Goal: Task Accomplishment & Management: Use online tool/utility

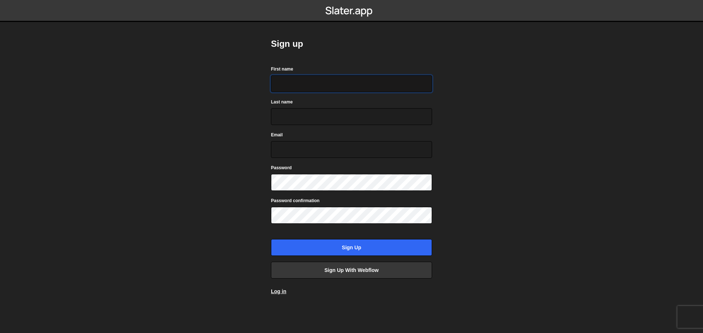
click at [329, 82] on input "First name" at bounding box center [351, 83] width 161 height 17
type input "Mads"
type input "Gleitze Smith"
type input "madsgleitzesmith@gmail.com"
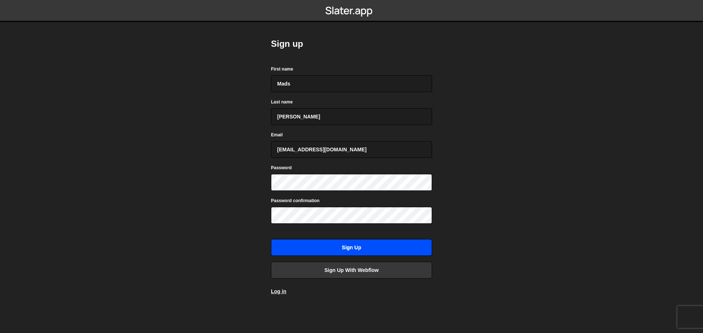
click at [367, 247] on input "Sign up" at bounding box center [351, 247] width 161 height 17
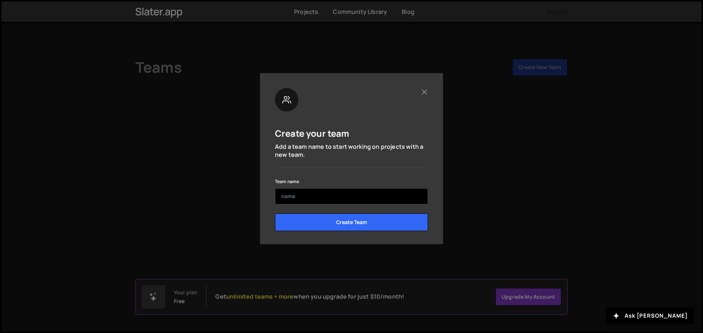
click at [345, 191] on input "text" at bounding box center [351, 196] width 153 height 16
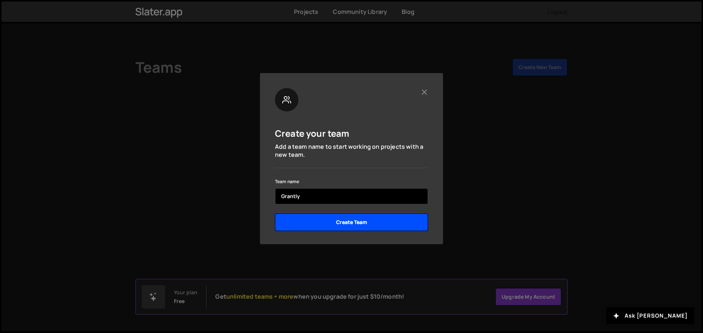
type input "Grantly"
click at [335, 222] on input "Create Team" at bounding box center [351, 223] width 153 height 18
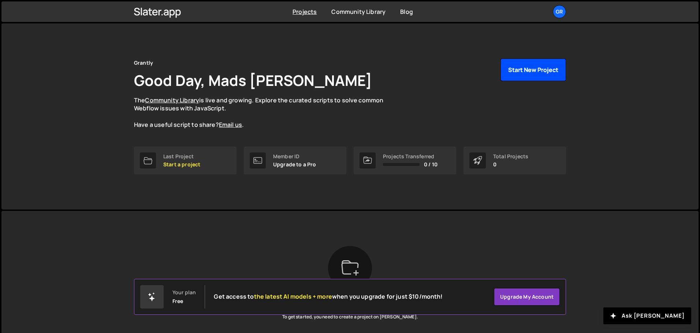
click at [531, 70] on button "Start New Project" at bounding box center [533, 70] width 66 height 23
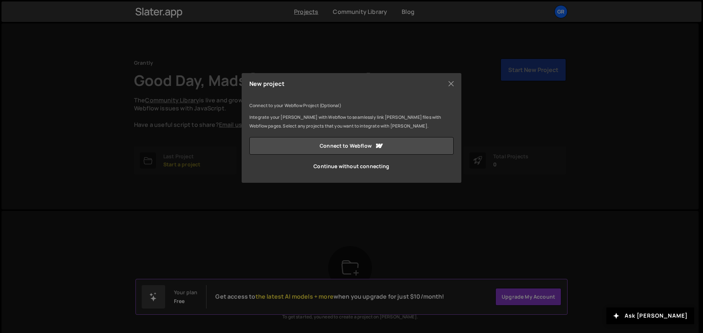
click at [491, 168] on div "New project Connect to your Webflow Project (Optional) Integrate your [PERSON_N…" at bounding box center [351, 166] width 703 height 333
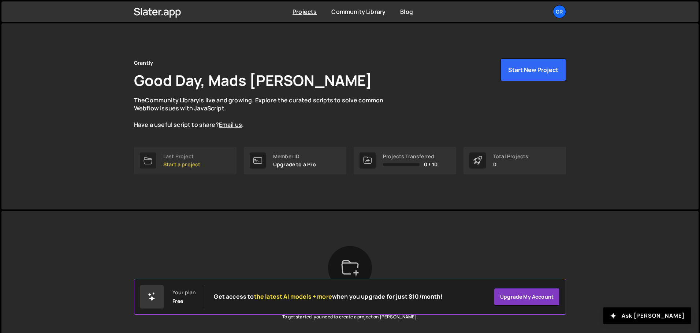
click at [181, 162] on p "Start a project" at bounding box center [181, 165] width 37 height 6
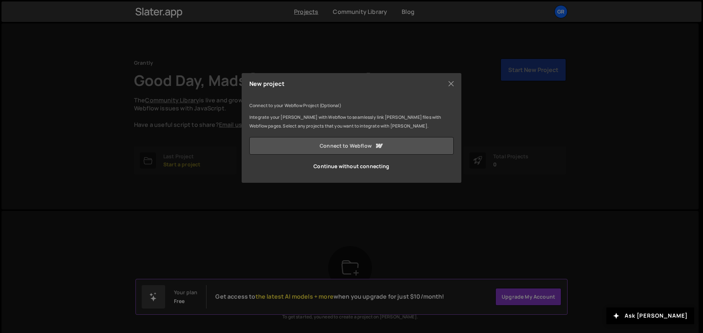
click at [329, 147] on link "Connect to Webflow" at bounding box center [351, 146] width 204 height 18
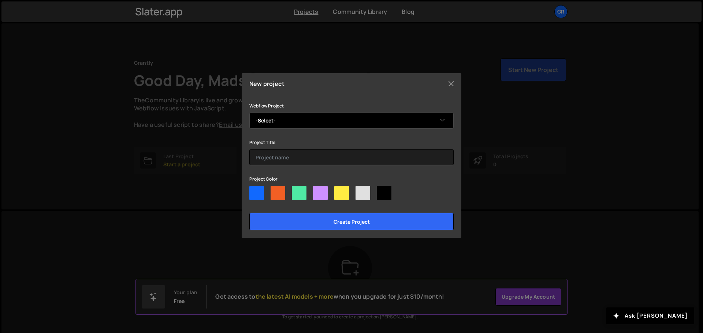
click at [325, 121] on select "-Select- Grantly" at bounding box center [351, 121] width 204 height 16
select select "6628ee876ecdc16e42d17141"
click at [249, 113] on select "-Select- Grantly" at bounding box center [351, 121] width 204 height 16
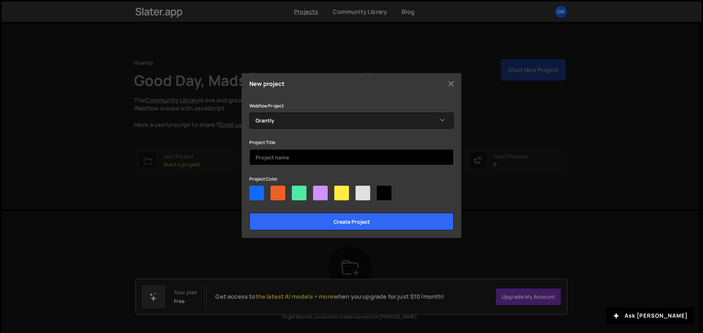
click at [312, 153] on input "text" at bounding box center [351, 157] width 204 height 16
type input "Grantly Se"
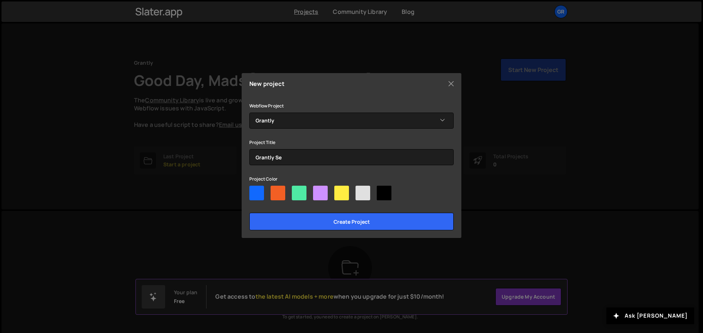
click at [251, 189] on div at bounding box center [256, 193] width 15 height 15
click at [251, 189] on input"] "radio" at bounding box center [251, 188] width 5 height 5
radio input"] "true"
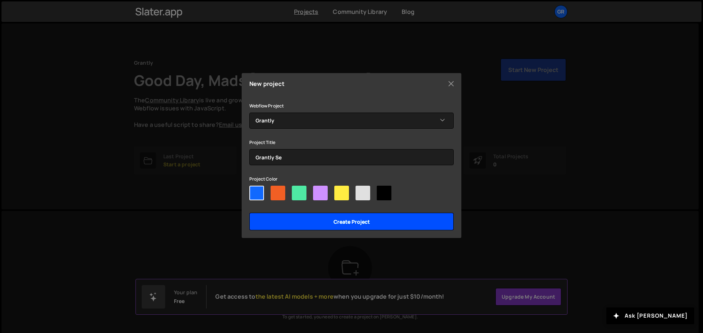
click at [333, 223] on input "Create project" at bounding box center [351, 222] width 204 height 18
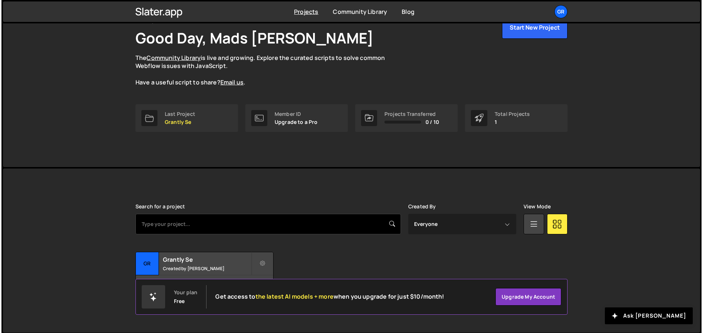
scroll to position [44, 0]
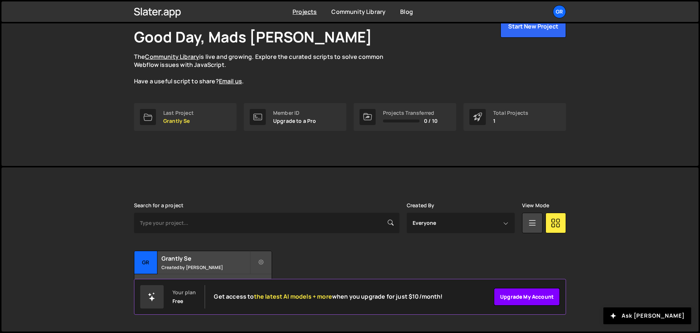
click at [530, 296] on link "Upgrade my account" at bounding box center [527, 297] width 66 height 18
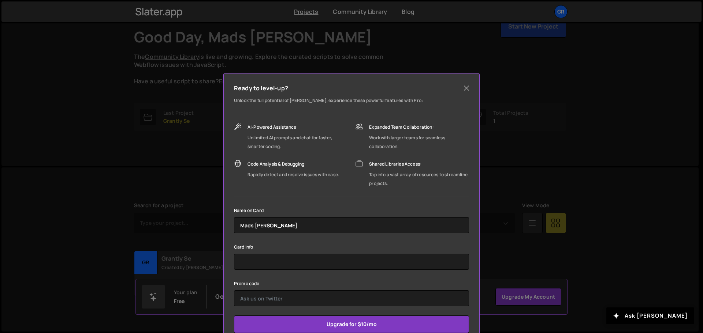
scroll to position [21, 0]
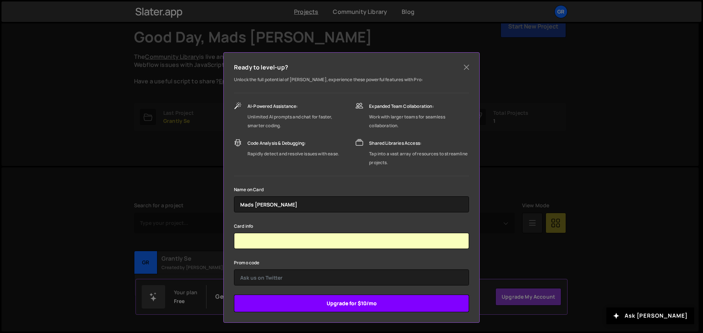
click at [352, 305] on input "Upgrade for $10/mo" at bounding box center [351, 304] width 235 height 18
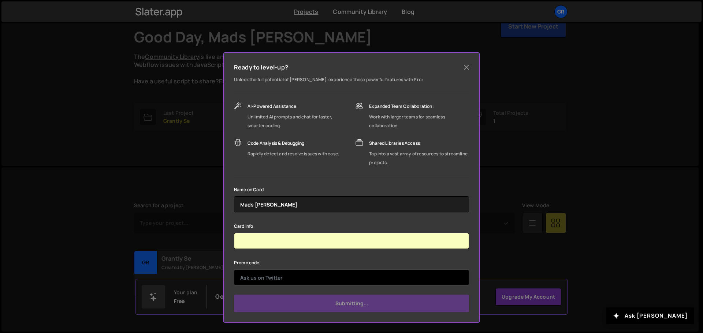
type input "Submit"
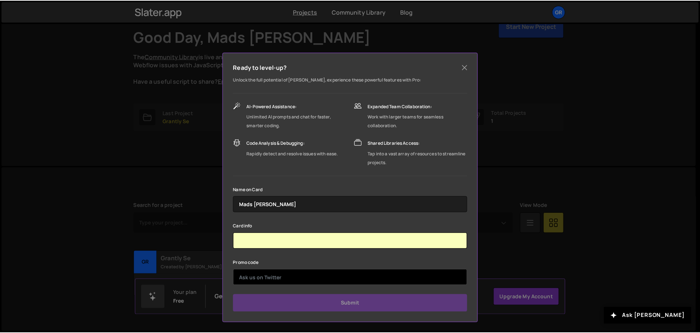
scroll to position [0, 0]
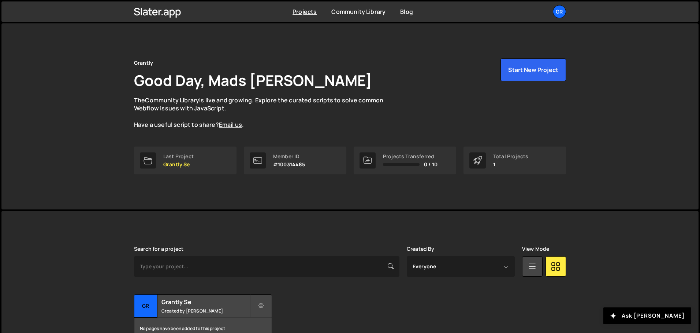
scroll to position [44, 0]
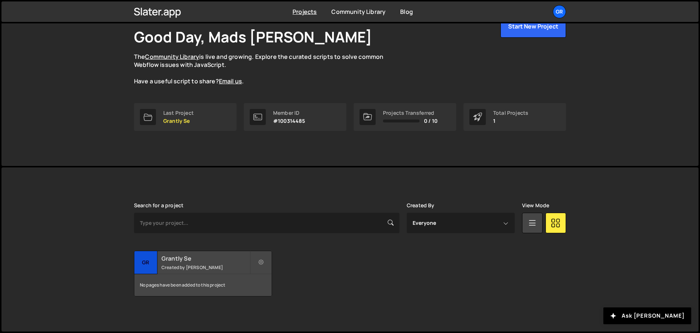
click at [187, 264] on div "Grantly Se Created by [PERSON_NAME]" at bounding box center [202, 262] width 137 height 23
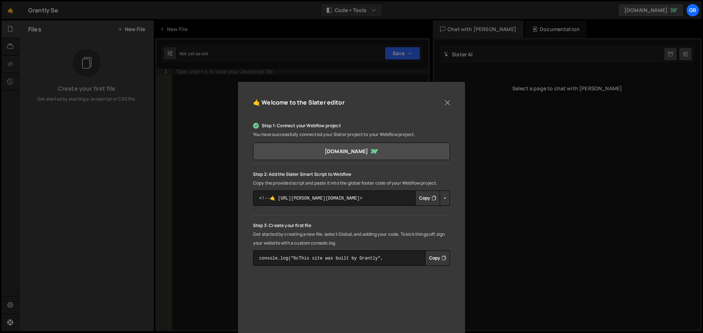
click at [423, 200] on button "Copy" at bounding box center [427, 198] width 25 height 15
click at [426, 199] on button "Copy" at bounding box center [427, 198] width 25 height 15
click at [443, 198] on button "Button group with nested dropdown" at bounding box center [445, 198] width 10 height 15
click at [471, 221] on link "Copy Production Script" at bounding box center [476, 222] width 72 height 10
click at [427, 200] on button "Copy" at bounding box center [427, 198] width 25 height 15
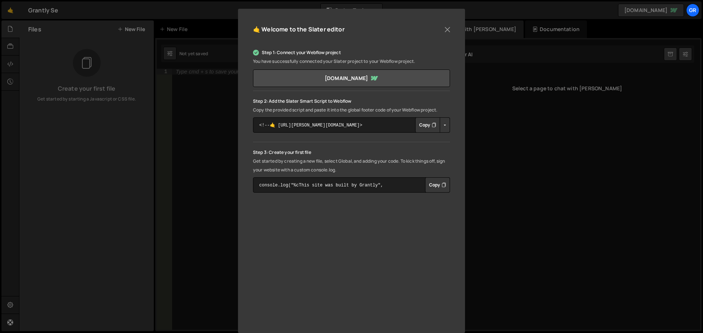
scroll to position [83, 0]
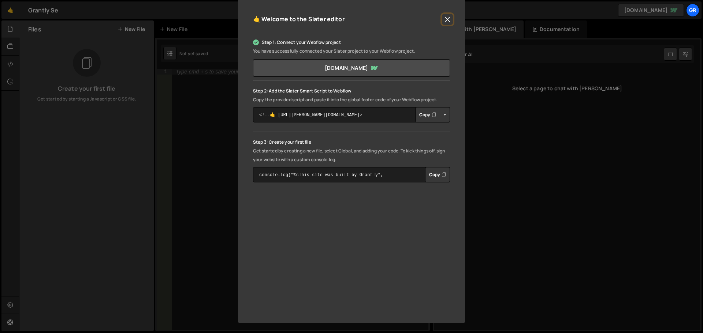
click at [448, 15] on button "Close" at bounding box center [447, 19] width 11 height 11
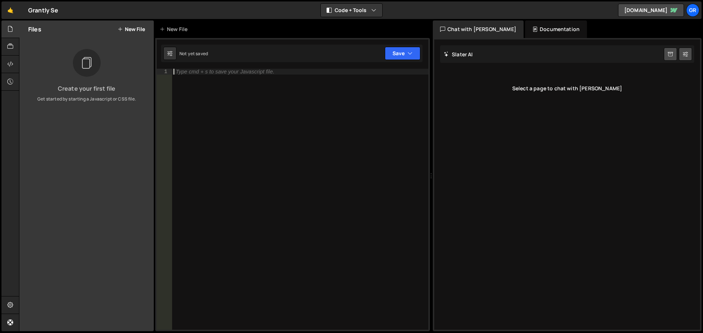
click at [255, 80] on div "Type cmd + s to save your Javascript file." at bounding box center [300, 205] width 256 height 273
paste textarea "};"
type textarea "};"
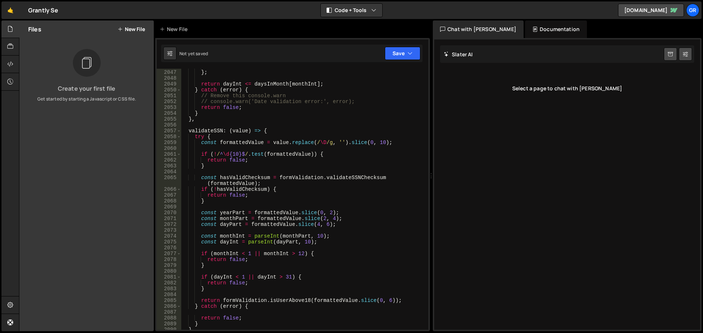
scroll to position [11732, 0]
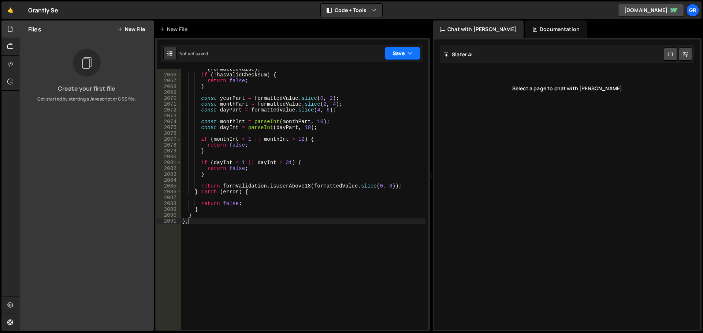
click at [395, 52] on button "Save" at bounding box center [403, 53] width 36 height 13
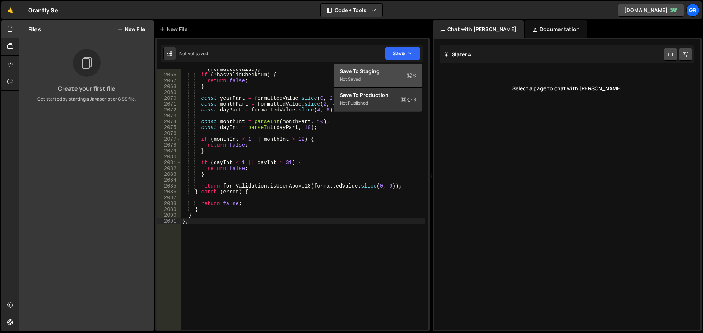
click at [389, 80] on div "Not saved" at bounding box center [378, 79] width 76 height 9
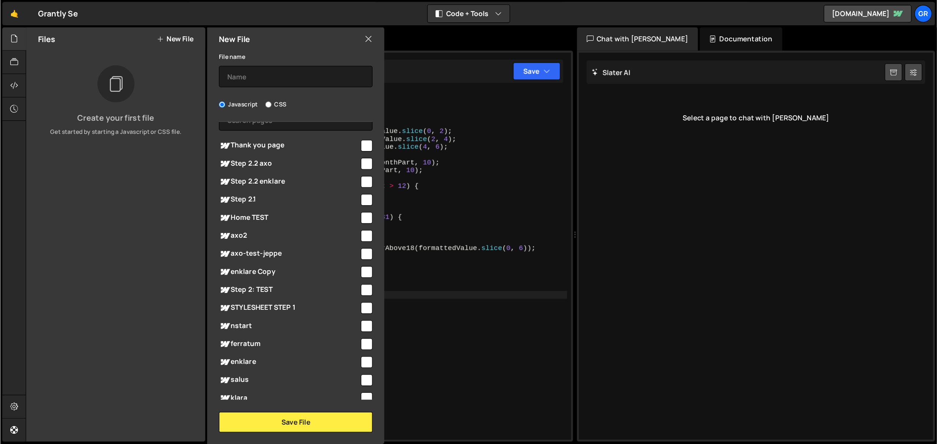
scroll to position [0, 0]
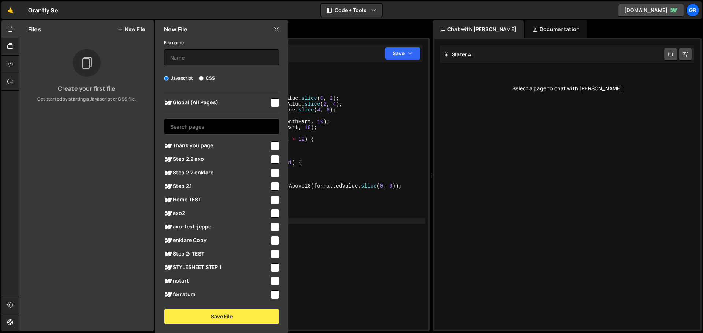
click at [218, 127] on input "text" at bounding box center [221, 127] width 115 height 16
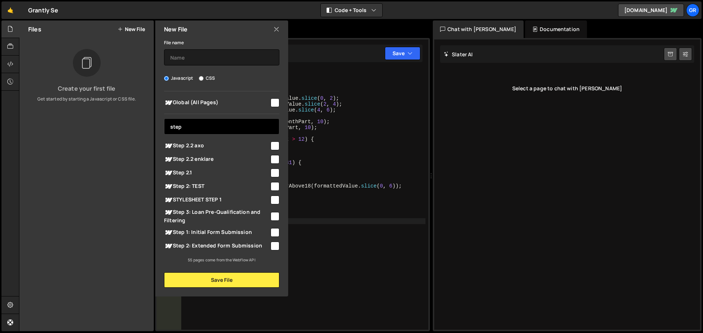
type input "step"
click at [273, 173] on input "checkbox" at bounding box center [274, 173] width 9 height 9
checkbox input "true"
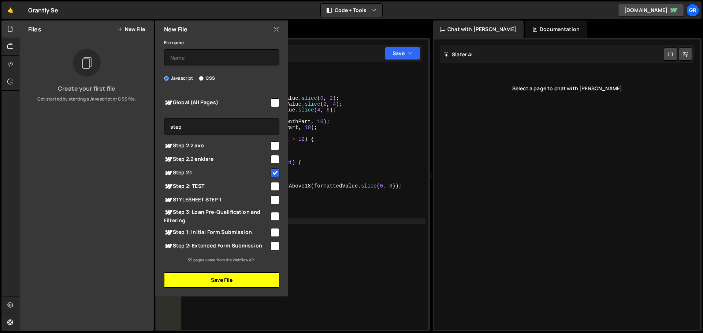
click at [237, 281] on button "Save File" at bounding box center [221, 280] width 115 height 15
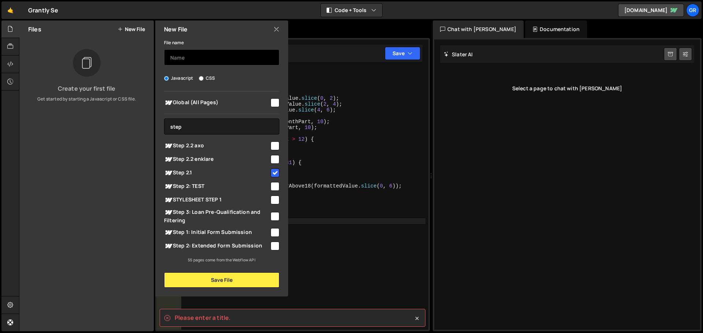
click at [209, 55] on input "text" at bounding box center [221, 57] width 115 height 16
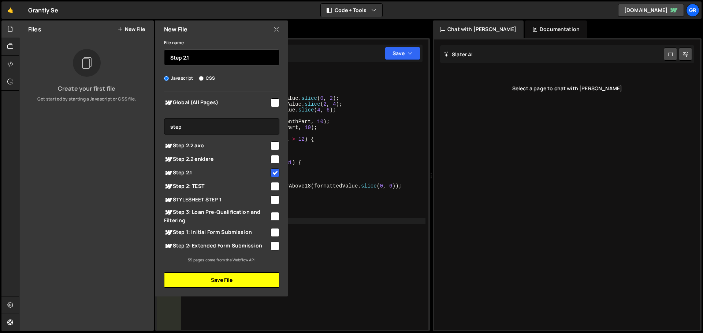
type input "Step 2.1"
click at [216, 282] on button "Save File" at bounding box center [221, 280] width 115 height 15
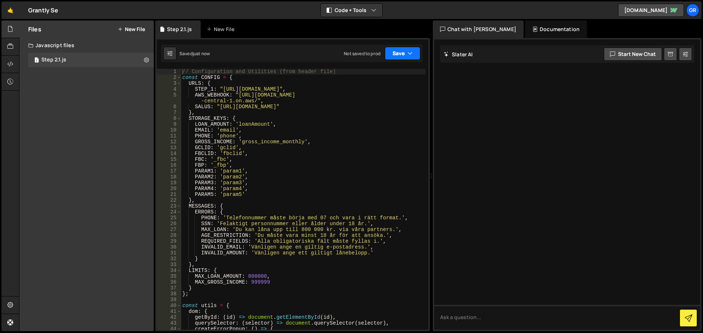
click at [404, 56] on button "Save" at bounding box center [403, 53] width 36 height 13
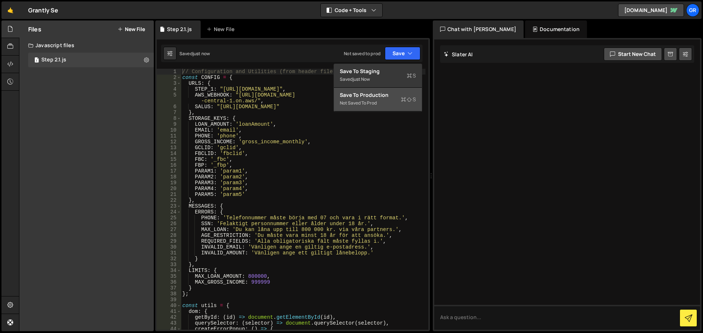
click at [396, 96] on div "Save to Production S" at bounding box center [378, 95] width 76 height 7
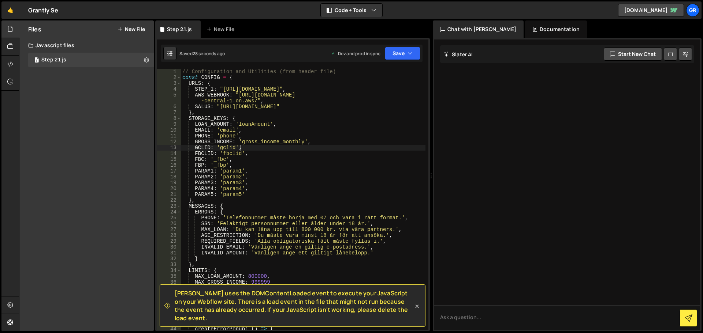
click at [366, 146] on div "// Configuration and Utilities (from header file) const CONFIG = { URLS : { STE…" at bounding box center [303, 205] width 244 height 273
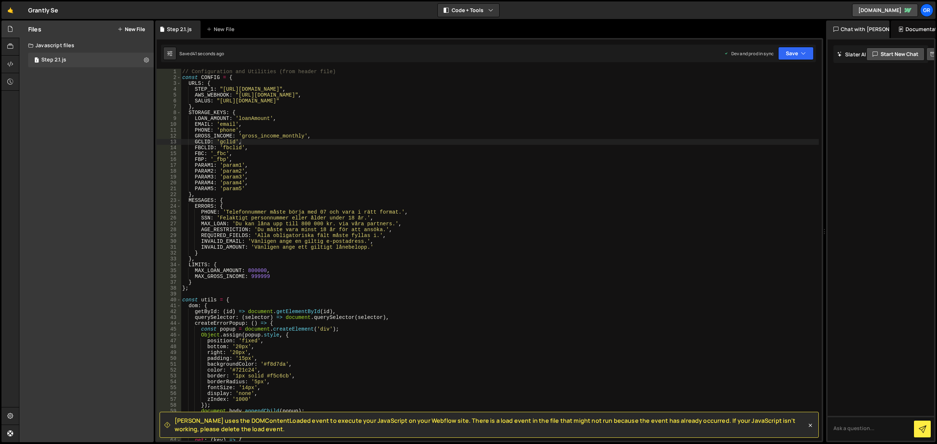
drag, startPoint x: 549, startPoint y: 78, endPoint x: 819, endPoint y: 92, distance: 270.5
click at [702, 91] on div "Files New File Create your first file Get started by starting a Javascript or C…" at bounding box center [478, 231] width 918 height 422
click at [504, 333] on span "Slater uses the DOMContentLoaded event to execute your JavaScript on your Webfl…" at bounding box center [491, 425] width 632 height 16
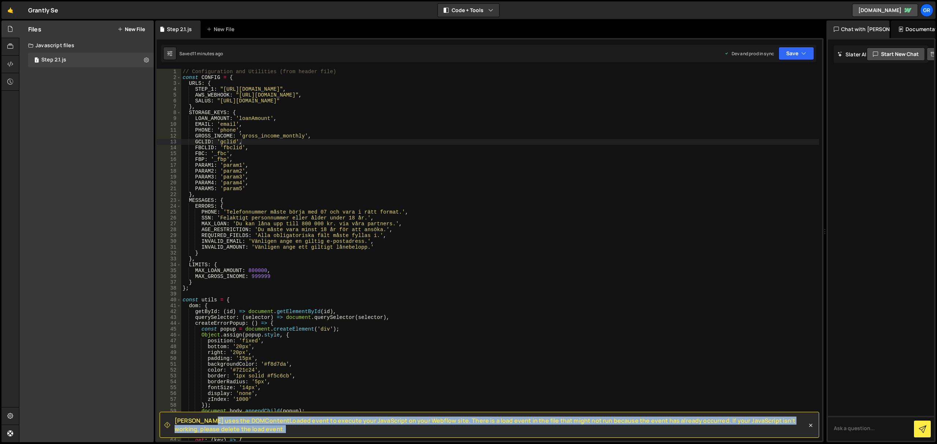
click at [504, 333] on span "Slater uses the DOMContentLoaded event to execute your JavaScript on your Webfl…" at bounding box center [491, 425] width 632 height 16
click at [548, 333] on span "Slater uses the DOMContentLoaded event to execute your JavaScript on your Webfl…" at bounding box center [491, 425] width 632 height 16
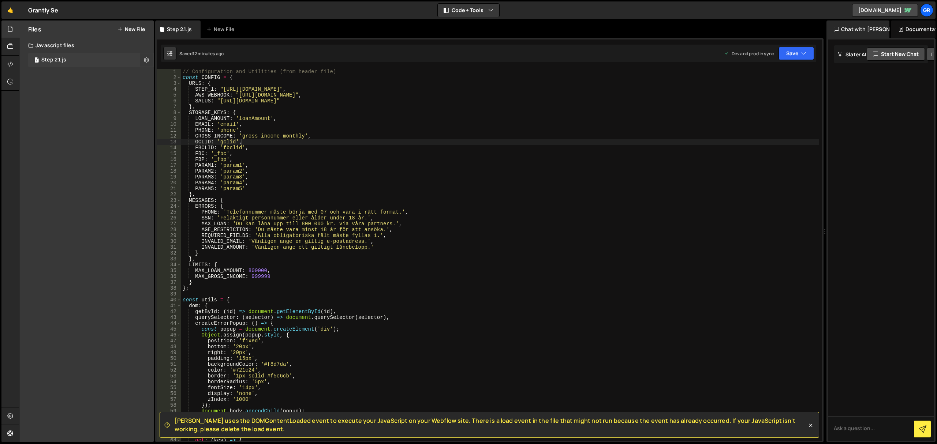
click at [146, 60] on icon at bounding box center [146, 59] width 5 height 7
click at [198, 74] on button "Edit File Settings" at bounding box center [191, 75] width 72 height 15
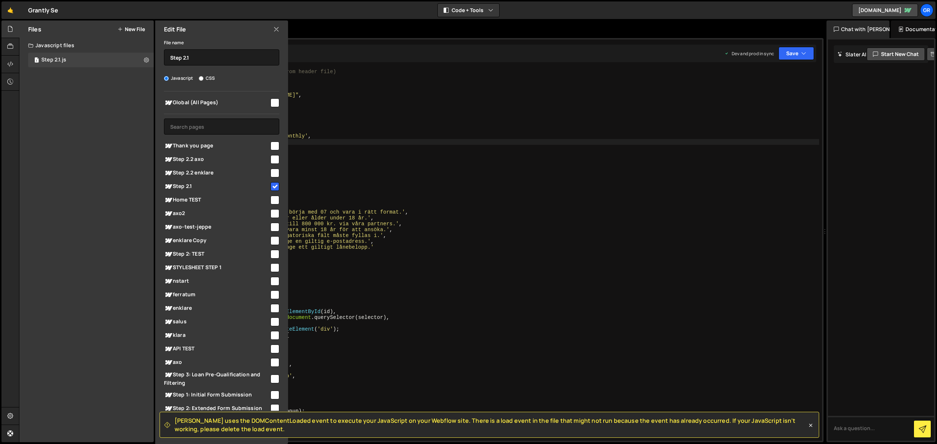
type textarea "MAX_LOAN: 'Du kan låna upp till 800 000 kr. via våra partners.',"
click at [508, 224] on div "// Configuration and Utilities (from header file) const CONFIG = { URLS : { STE…" at bounding box center [500, 261] width 638 height 384
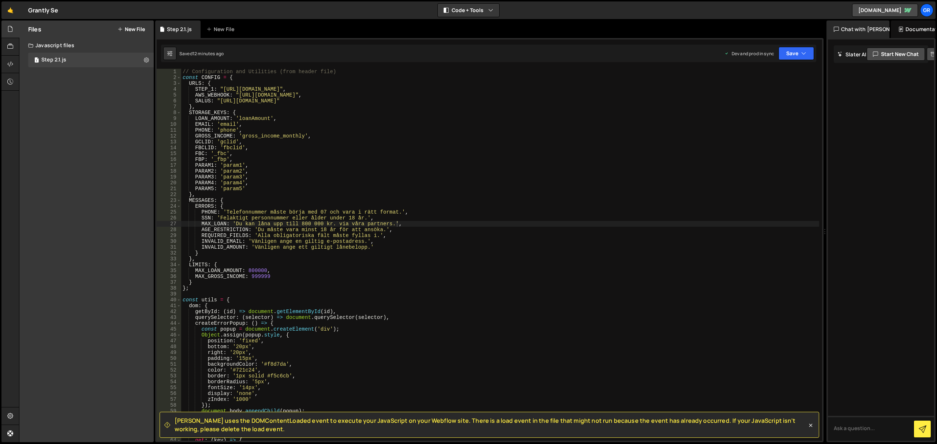
click at [136, 31] on button "New File" at bounding box center [130, 29] width 27 height 6
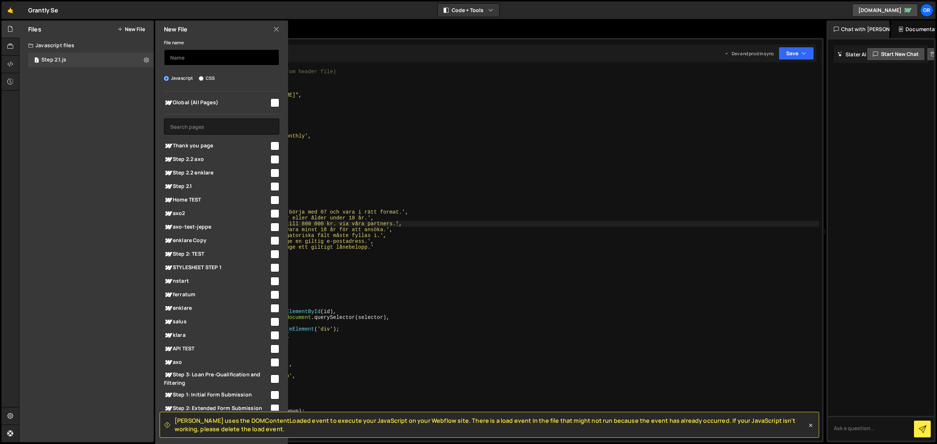
click at [198, 55] on input "text" at bounding box center [221, 57] width 115 height 16
type input "step 1.1"
click at [229, 123] on input "text" at bounding box center [221, 127] width 115 height 16
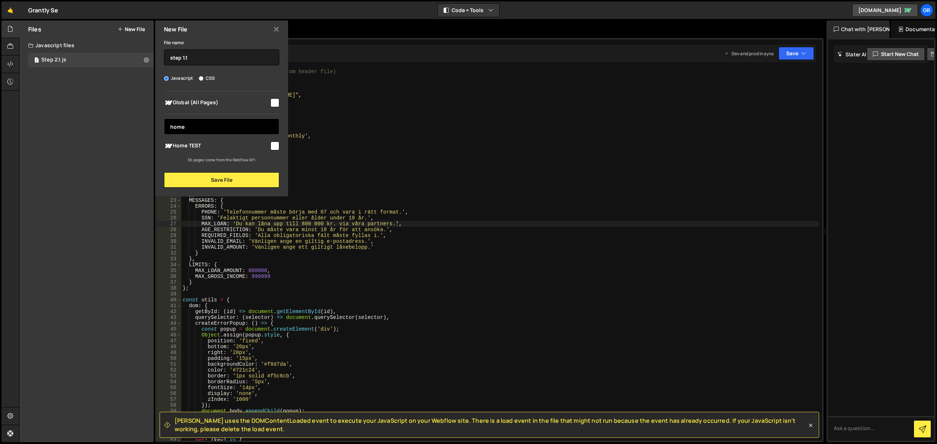
type input "home"
click at [229, 142] on span "Home TEST" at bounding box center [216, 146] width 105 height 9
checkbox input "true"
click at [235, 179] on button "Save File" at bounding box center [221, 179] width 115 height 15
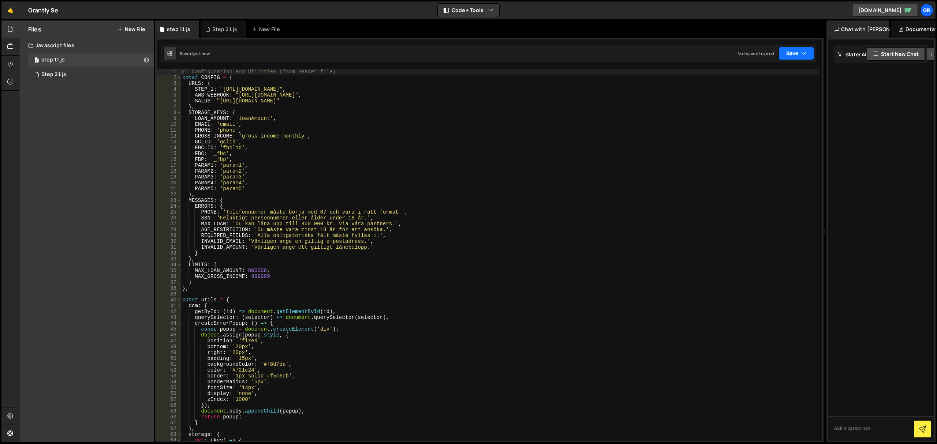
click at [702, 53] on button "Save" at bounding box center [797, 53] width 36 height 13
click at [702, 70] on div "Save to Staging S" at bounding box center [771, 71] width 76 height 7
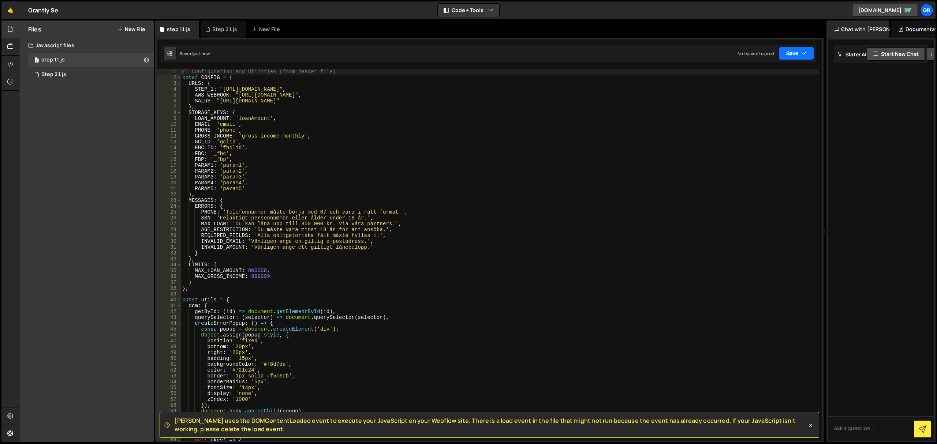
click at [702, 52] on button "Save" at bounding box center [797, 53] width 36 height 13
click at [702, 97] on div "Save to Production S" at bounding box center [771, 95] width 76 height 7
click at [702, 51] on button "Save" at bounding box center [792, 53] width 44 height 13
click at [146, 59] on icon at bounding box center [146, 59] width 5 height 7
click at [199, 78] on button "Edit File Settings" at bounding box center [191, 75] width 72 height 15
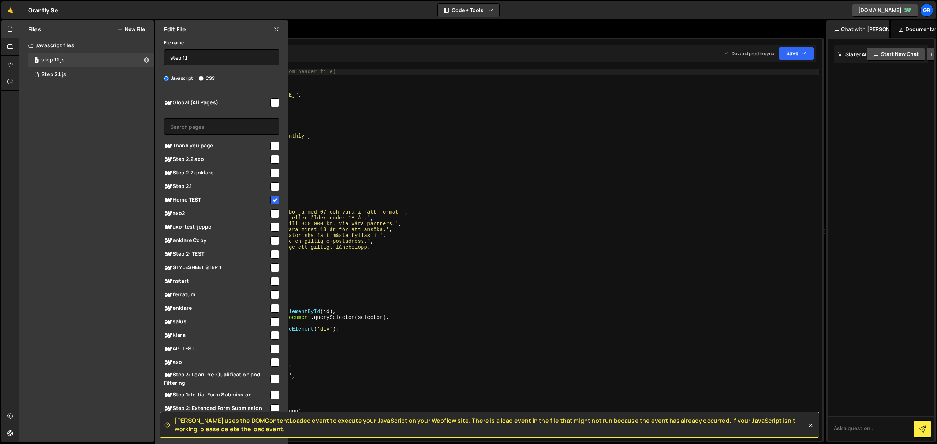
drag, startPoint x: 885, startPoint y: 172, endPoint x: 879, endPoint y: 171, distance: 6.3
click at [702, 172] on div at bounding box center [881, 241] width 106 height 402
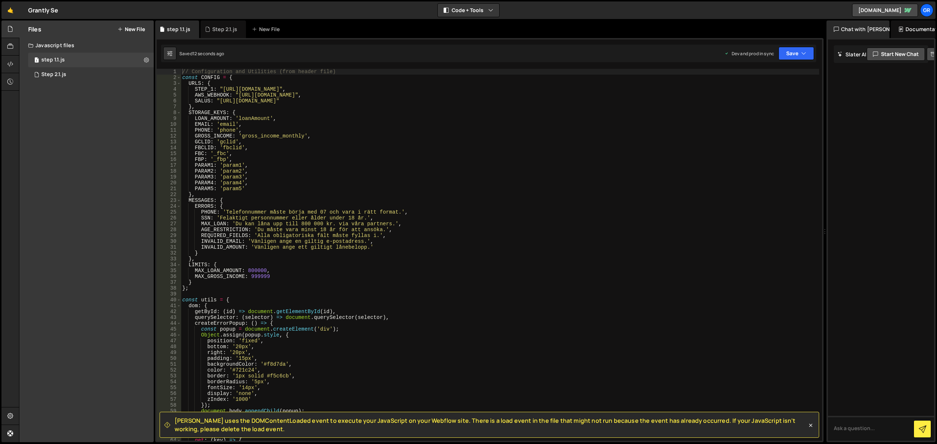
type textarea "FBC: '_fbc',"
click at [688, 153] on div "// Configuration and Utilities (from header file) const CONFIG = { URLS : { STE…" at bounding box center [500, 261] width 638 height 384
click at [486, 14] on button "Code + Tools" at bounding box center [468, 10] width 61 height 13
click at [169, 54] on icon at bounding box center [169, 53] width 5 height 7
select select "editor"
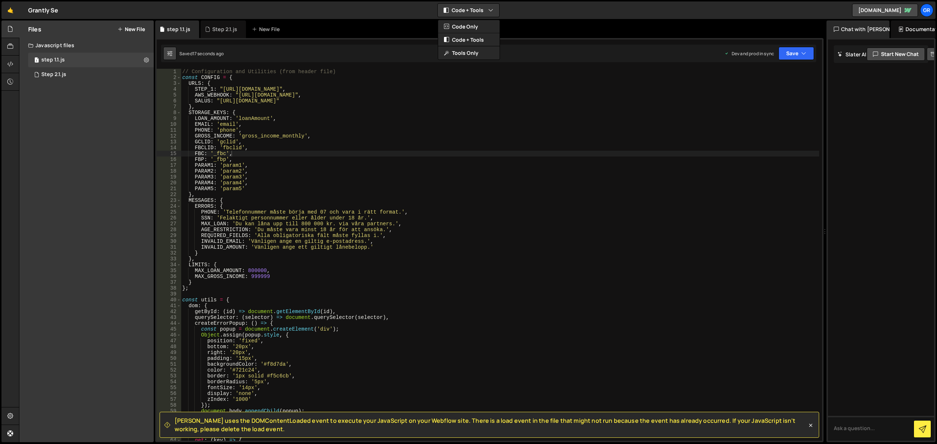
select select "ace/theme/monokai"
type input "14"
checkbox input "true"
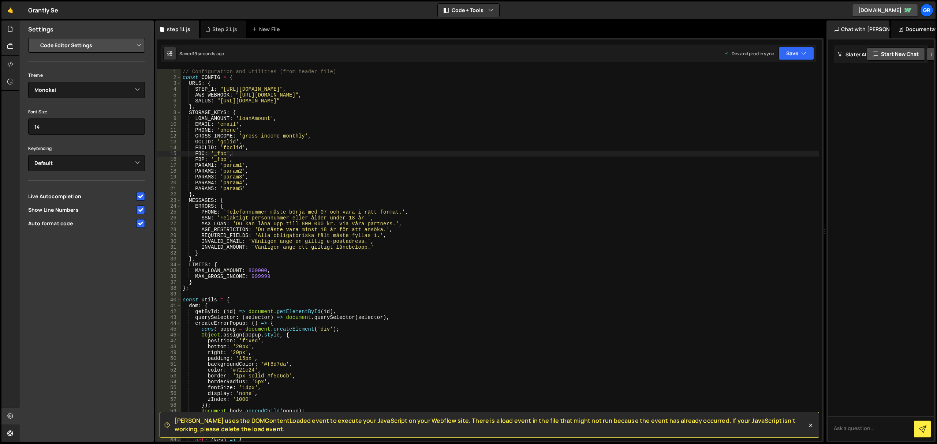
click at [112, 46] on select "Project Settings Code Editor Settings Chat Settings" at bounding box center [87, 45] width 107 height 16
click at [173, 51] on button at bounding box center [169, 53] width 13 height 13
click at [167, 52] on icon at bounding box center [169, 53] width 5 height 7
click at [171, 53] on icon at bounding box center [169, 53] width 5 height 7
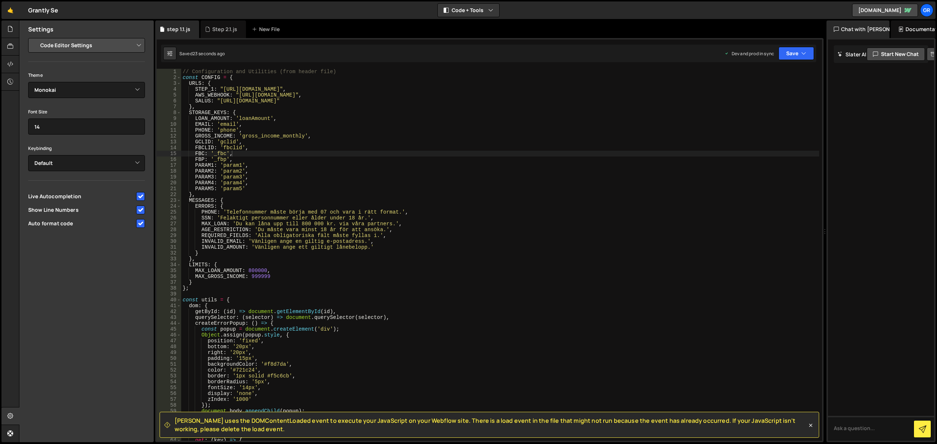
click at [145, 40] on div "Project Settings Code Editor Settings Chat Settings Project Title Grantly Se Co…" at bounding box center [86, 134] width 134 height 192
click at [219, 30] on div "Step 2.1.js" at bounding box center [224, 29] width 25 height 7
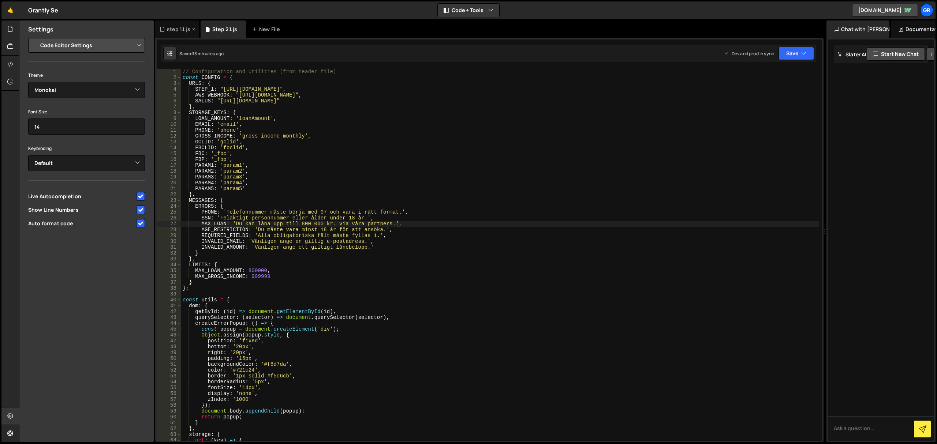
click at [173, 31] on div "step 1.1.js" at bounding box center [178, 29] width 23 height 7
click at [11, 62] on icon at bounding box center [10, 64] width 6 height 8
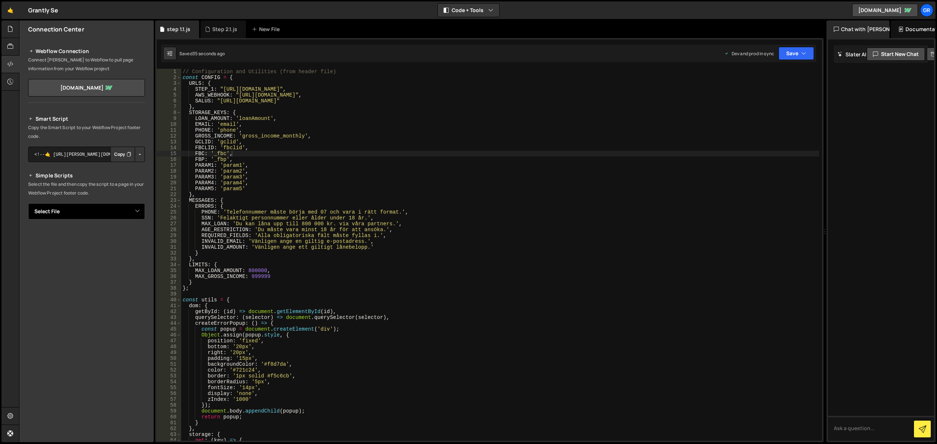
click at [97, 210] on select "Select File Step 2.1.js step 1.1.js" at bounding box center [86, 212] width 117 height 16
click at [28, 204] on select "Select File Step 2.1.js step 1.1.js" at bounding box center [86, 212] width 117 height 16
click at [109, 204] on select "Select File Step 2.1.js step 1.1.js" at bounding box center [86, 212] width 117 height 16
click at [28, 204] on select "Select File Step 2.1.js step 1.1.js" at bounding box center [86, 212] width 117 height 16
click at [127, 235] on icon "Button group with nested dropdown" at bounding box center [129, 236] width 4 height 7
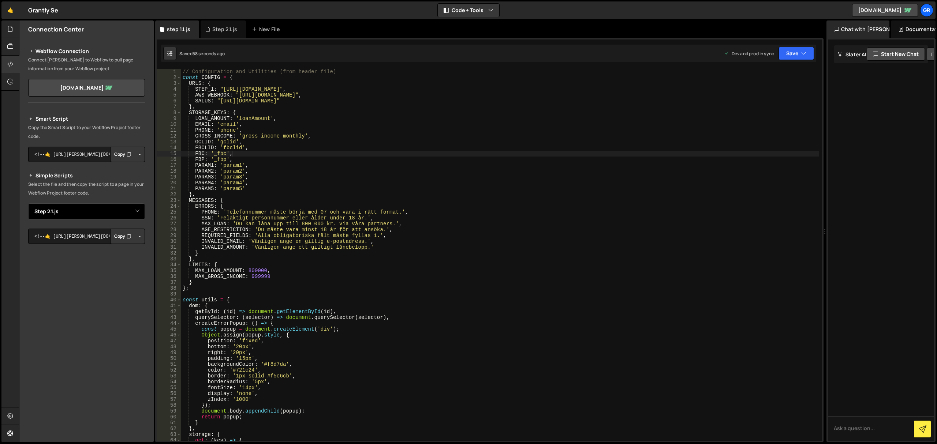
click at [109, 213] on select "Select File Step 2.1.js step 1.1.js" at bounding box center [86, 212] width 117 height 16
select select "47129"
click at [28, 204] on select "Select File Step 2.1.js step 1.1.js" at bounding box center [86, 212] width 117 height 16
click at [122, 237] on button "Copy" at bounding box center [122, 236] width 25 height 15
click at [149, 219] on div "Smart Script Copy the Smart Script to your Webflow Project footer code. <!--🤙 h…" at bounding box center [86, 250] width 134 height 289
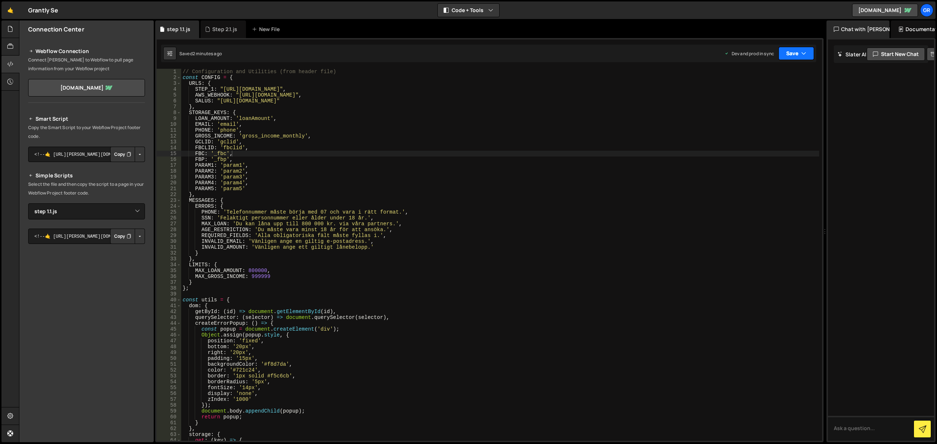
click at [702, 55] on button "Save" at bounding box center [797, 53] width 36 height 13
click at [702, 100] on div "1 minute ago" at bounding box center [759, 103] width 26 height 6
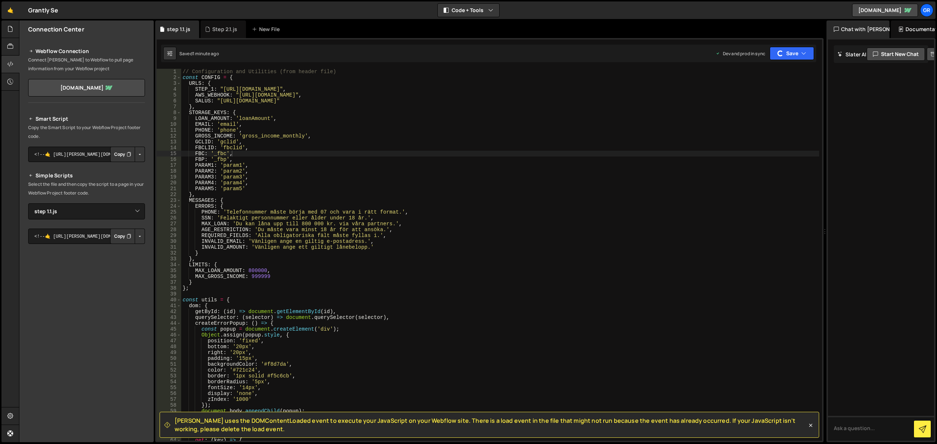
click at [611, 158] on div "// Configuration and Utilities (from header file) const CONFIG = { URLS : { STE…" at bounding box center [500, 261] width 638 height 384
click at [276, 93] on div "// Configuration and Utilities (from header file) const CONFIG = { URLS : { STE…" at bounding box center [500, 261] width 638 height 384
type textarea "AWS_WEBHOOK: "https://5erievfytlwymwyhh766w4kqky0luujb.lambda-url.eu-central-1.…"
click at [276, 93] on div "// Configuration and Utilities (from header file) const CONFIG = { URLS : { STE…" at bounding box center [500, 261] width 638 height 384
